Goal: Information Seeking & Learning: Check status

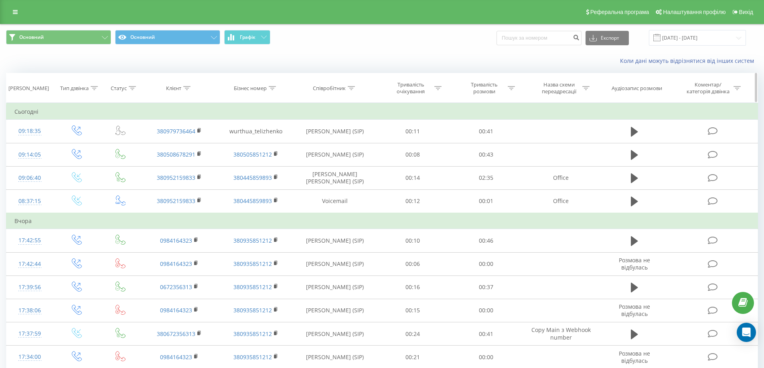
click at [353, 89] on icon at bounding box center [351, 88] width 7 height 4
drag, startPoint x: 345, startPoint y: 147, endPoint x: 346, endPoint y: 152, distance: 5.0
click at [345, 147] on input "text" at bounding box center [334, 146] width 71 height 14
type input "теліженко"
click at [354, 160] on span "OK" at bounding box center [352, 161] width 22 height 12
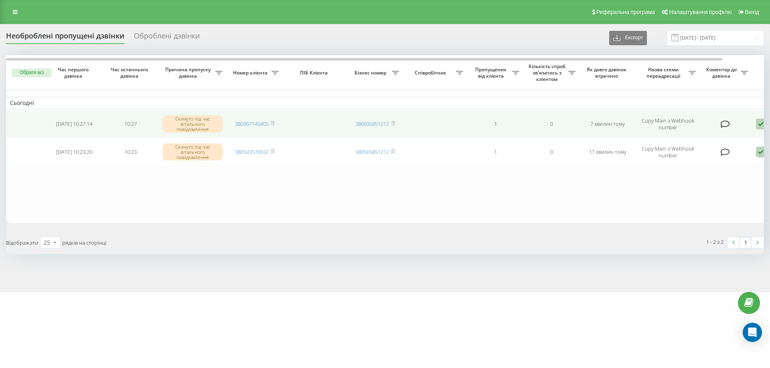
click at [760, 127] on icon at bounding box center [761, 124] width 10 height 11
click at [666, 152] on span "Зв'язався з клієнтом за допомогою іншого каналу" at bounding box center [726, 152] width 137 height 8
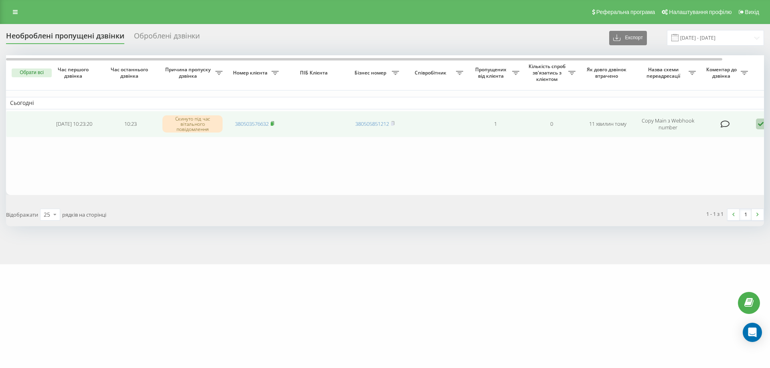
click at [273, 124] on rect at bounding box center [272, 124] width 2 height 4
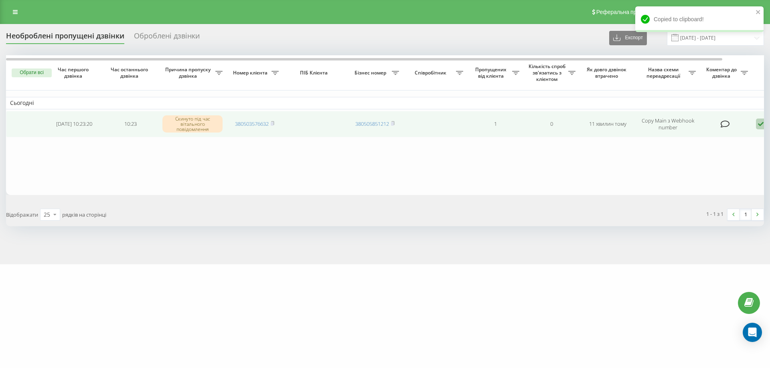
click at [757, 123] on icon at bounding box center [761, 124] width 10 height 11
click at [700, 153] on span "Зв'язався з клієнтом за допомогою іншого каналу" at bounding box center [726, 152] width 137 height 8
